Goal: Find contact information: Obtain details needed to contact an individual or organization

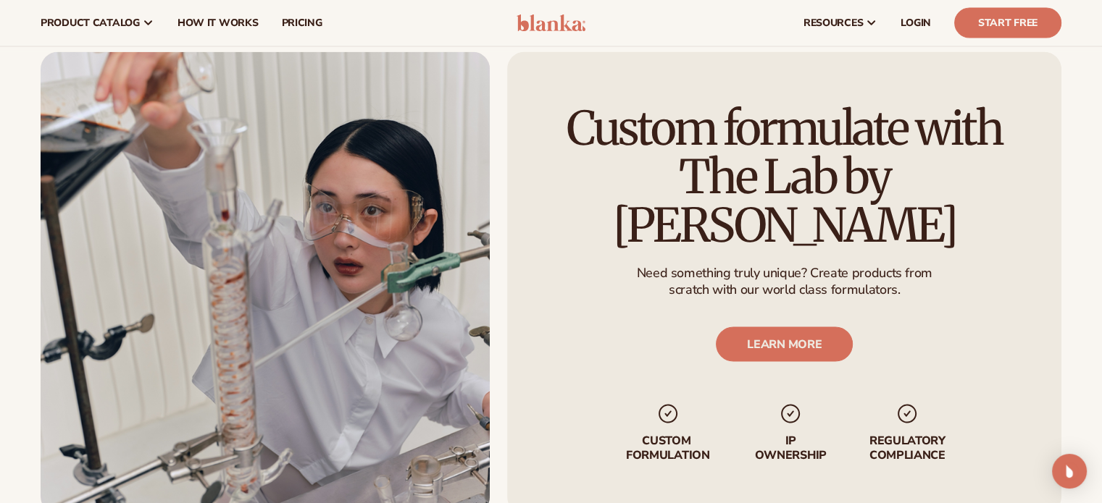
scroll to position [2800, 0]
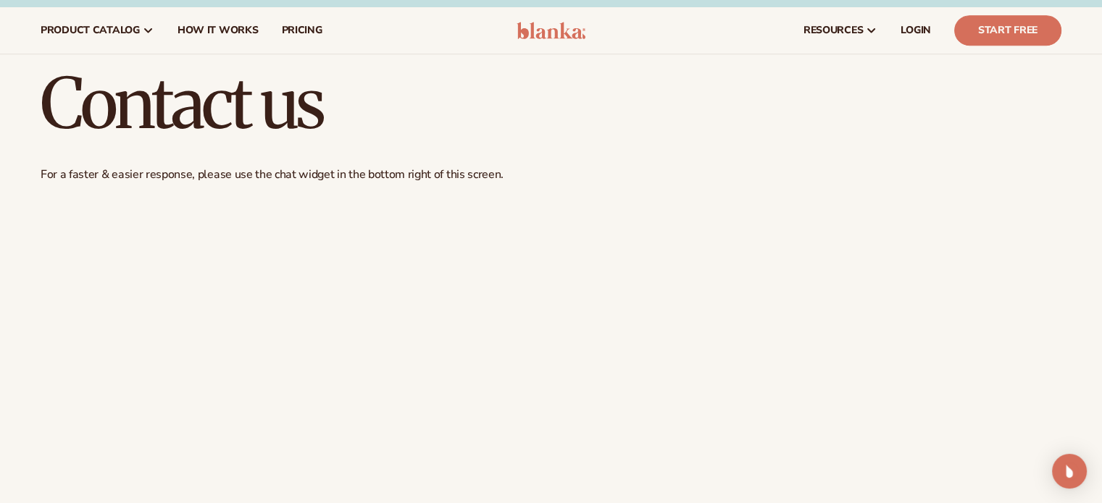
scroll to position [1014, 0]
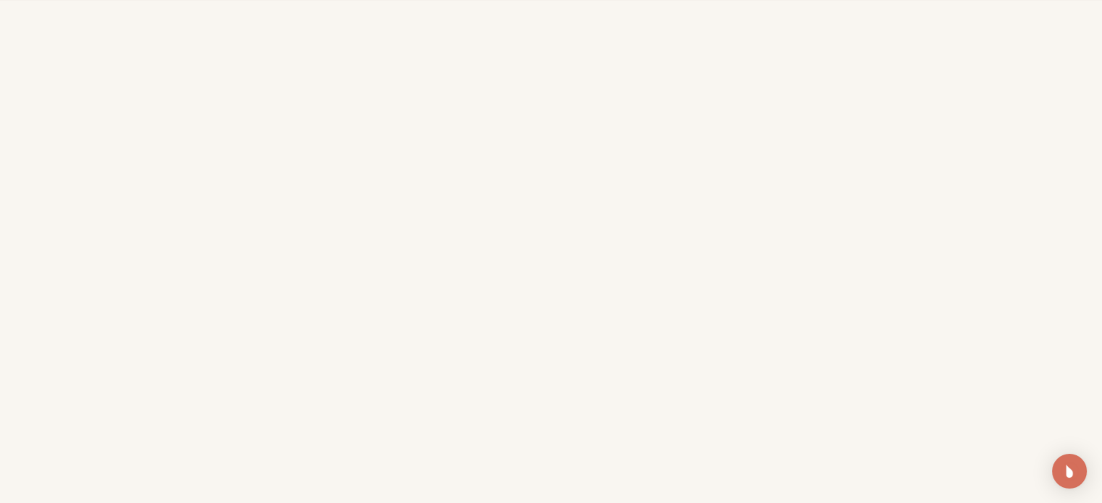
scroll to position [1122, 0]
